Goal: Navigation & Orientation: Find specific page/section

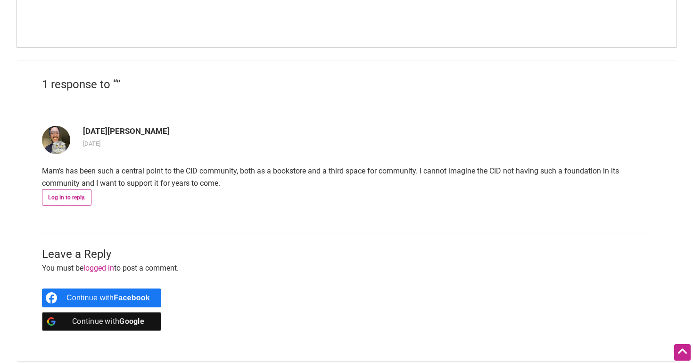
scroll to position [830, 0]
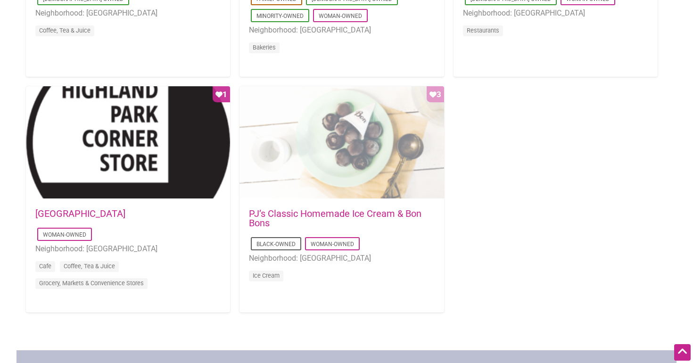
scroll to position [889, 0]
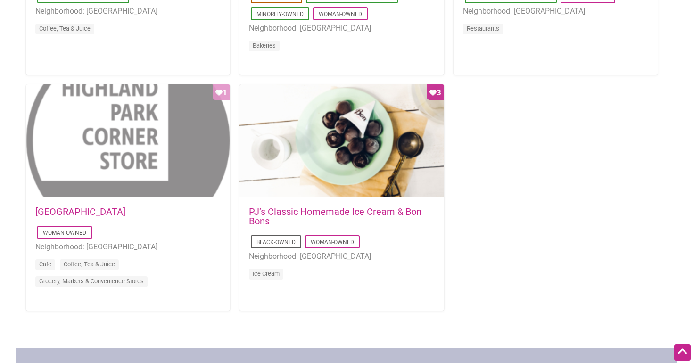
click at [161, 147] on div "Favorite Count 1" at bounding box center [128, 140] width 204 height 113
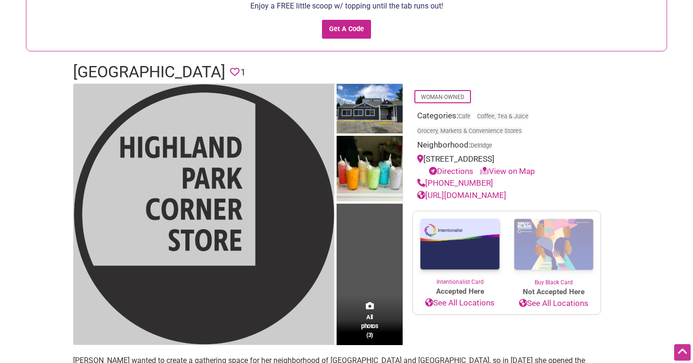
scroll to position [98, 0]
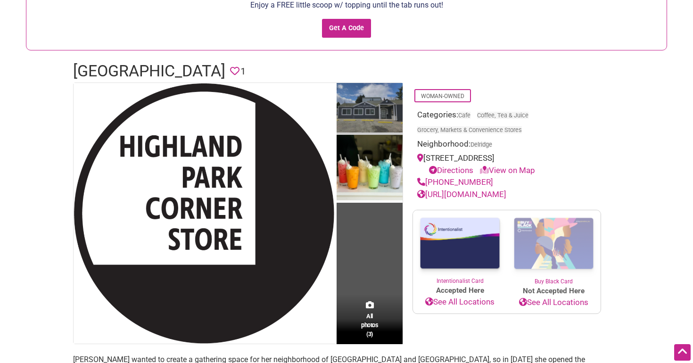
click at [372, 109] on img at bounding box center [369, 109] width 66 height 52
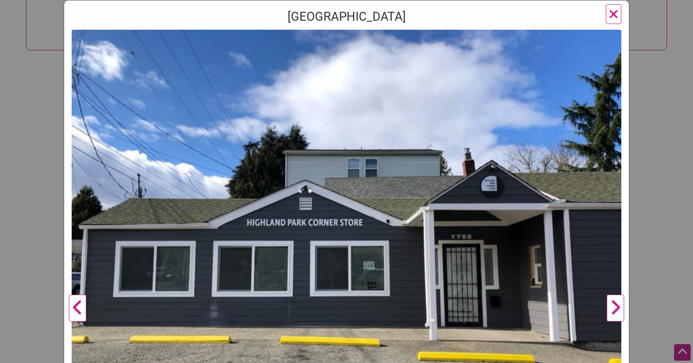
click at [618, 312] on button "Next" at bounding box center [615, 308] width 26 height 557
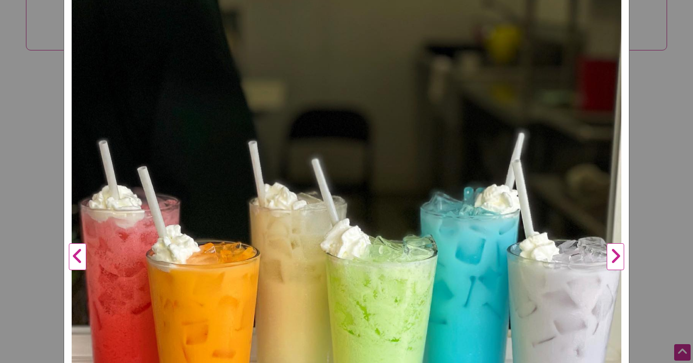
scroll to position [129, 0]
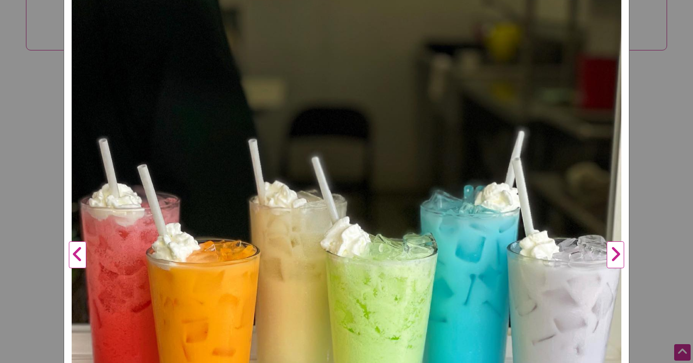
click at [616, 257] on button "Next" at bounding box center [615, 254] width 26 height 557
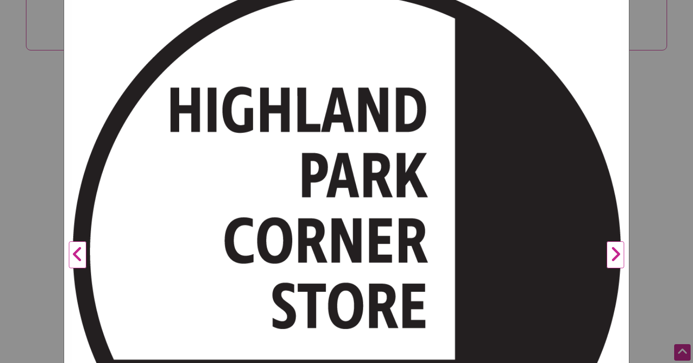
click at [616, 257] on button "Next" at bounding box center [615, 254] width 26 height 557
